Goal: Find specific page/section: Find specific page/section

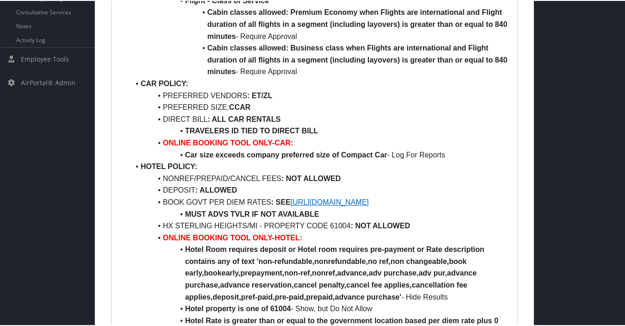
scroll to position [417, 0]
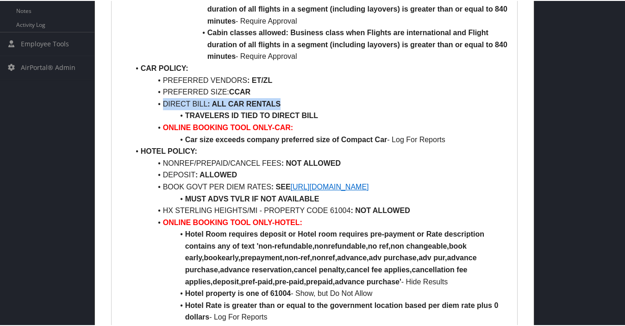
drag, startPoint x: 322, startPoint y: 102, endPoint x: 151, endPoint y: 99, distance: 170.5
click at [151, 99] on li "DIRECT BILL : ALL CAR RENTALS" at bounding box center [320, 103] width 381 height 12
